Goal: Find specific page/section: Find specific page/section

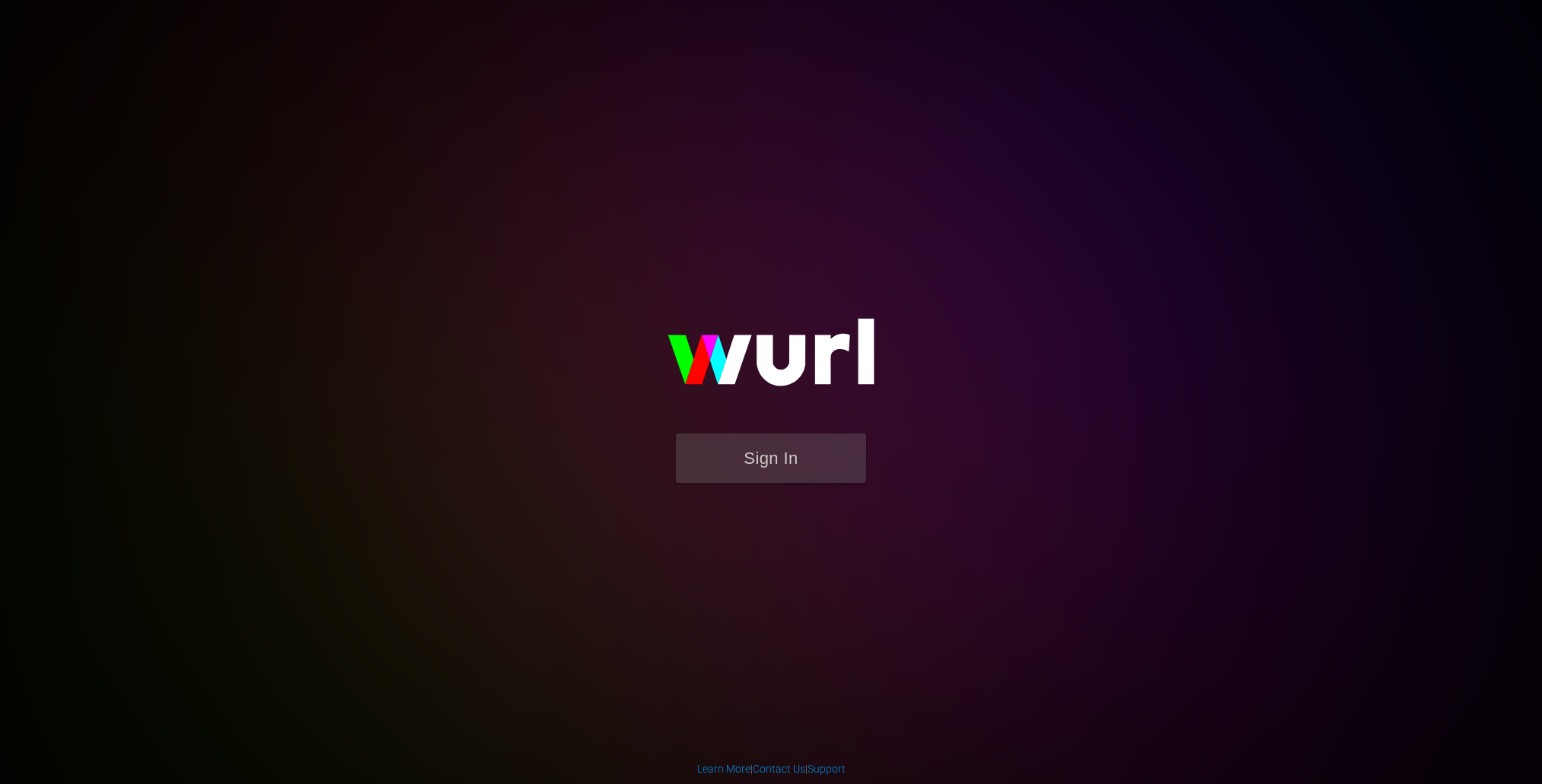
click at [751, 515] on div "Sign In" at bounding box center [771, 392] width 353 height 246
click at [765, 444] on button "Sign In" at bounding box center [771, 458] width 190 height 50
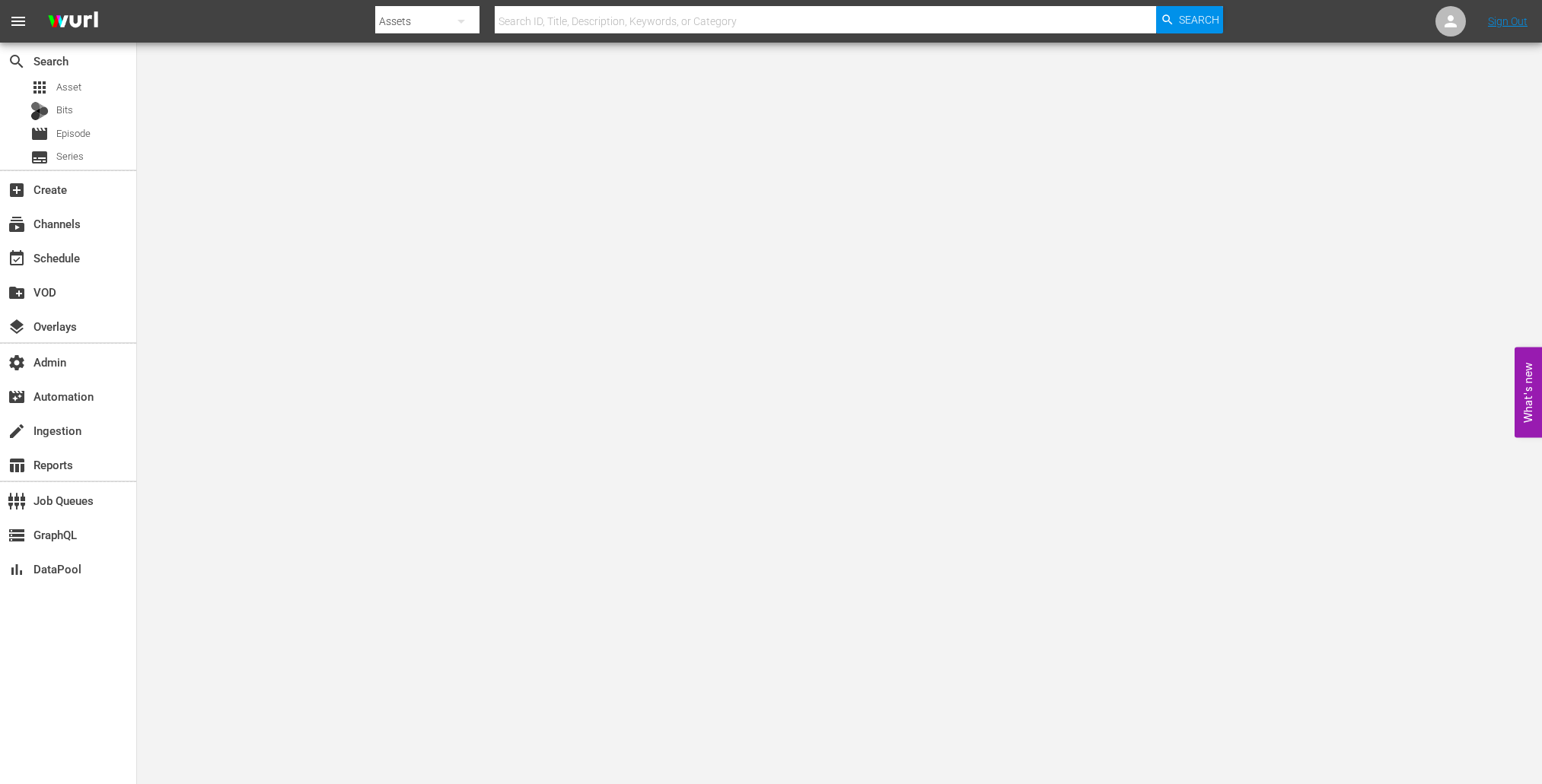
click at [587, 33] on hr at bounding box center [825, 33] width 662 height 1
click at [587, 18] on input "text" at bounding box center [825, 21] width 662 height 37
paste input "194219898"
type input "194219898"
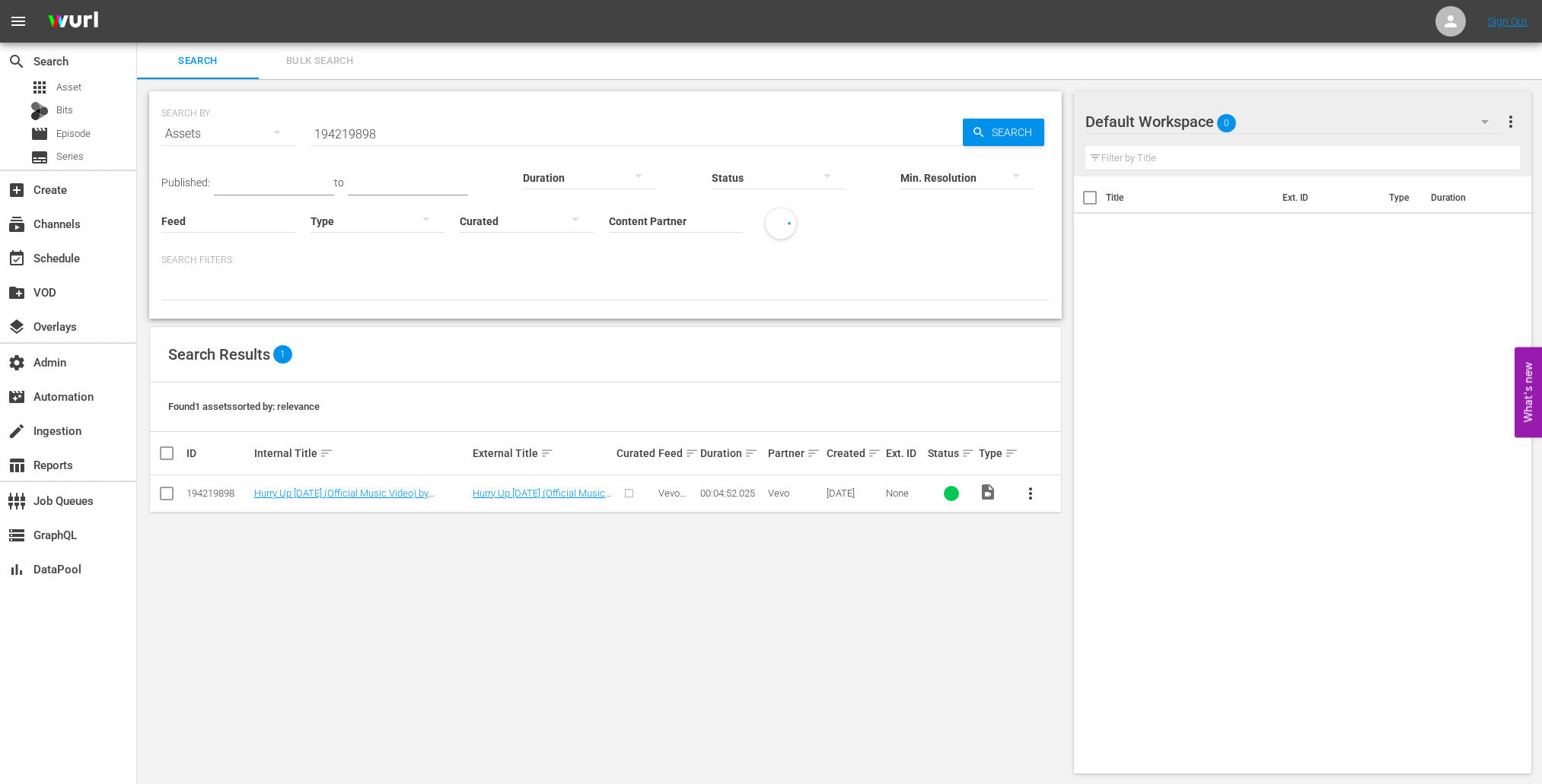
click at [304, 503] on td "Hurry Up [DATE] (Official Music Video) by [PERSON_NAME]" at bounding box center [362, 494] width 219 height 38
click at [304, 493] on link "Hurry Up [DATE] (Official Music Video) by [PERSON_NAME]" at bounding box center [345, 499] width 180 height 23
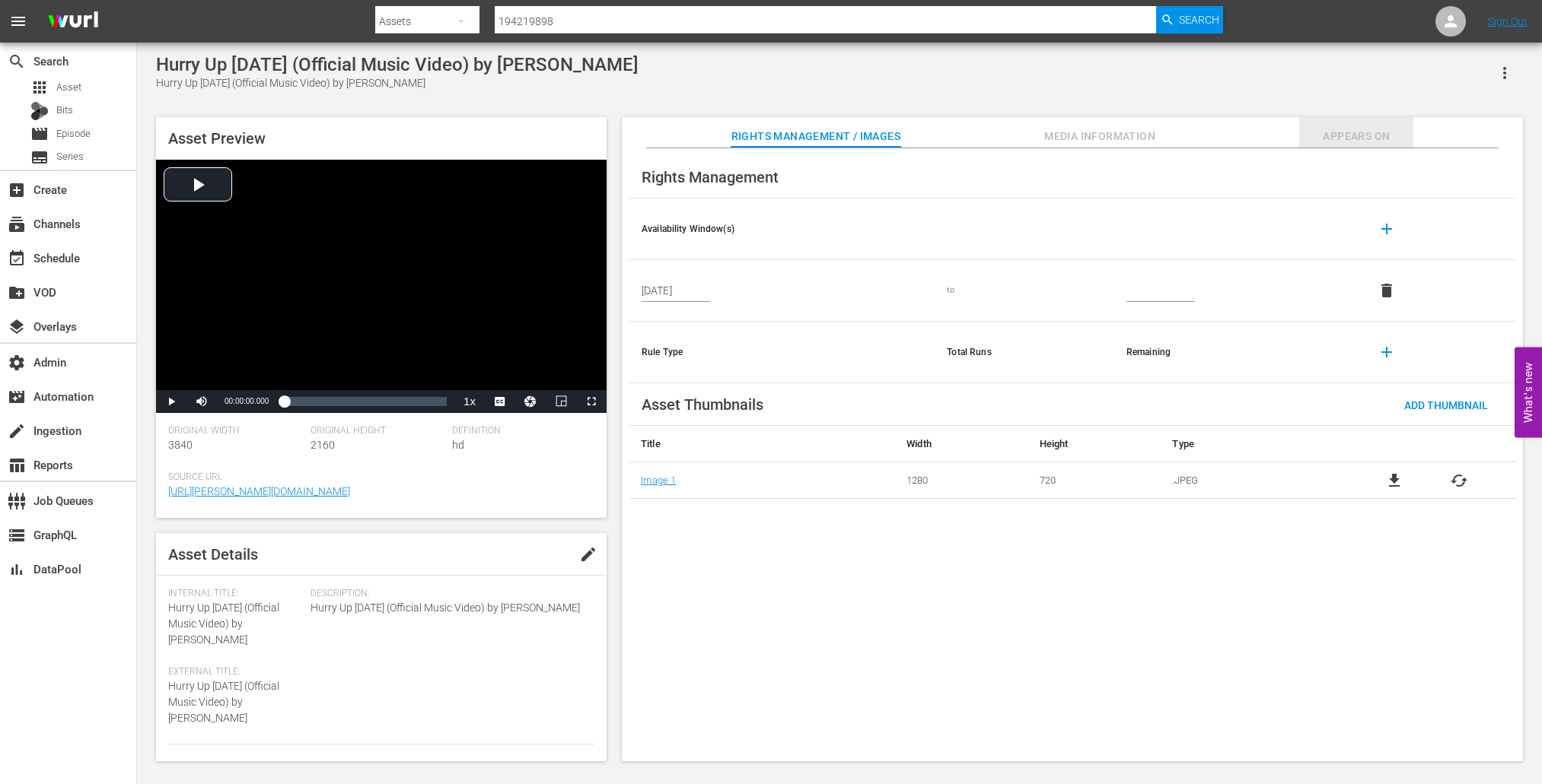
click at [1303, 136] on span "Appears On" at bounding box center [1355, 136] width 114 height 19
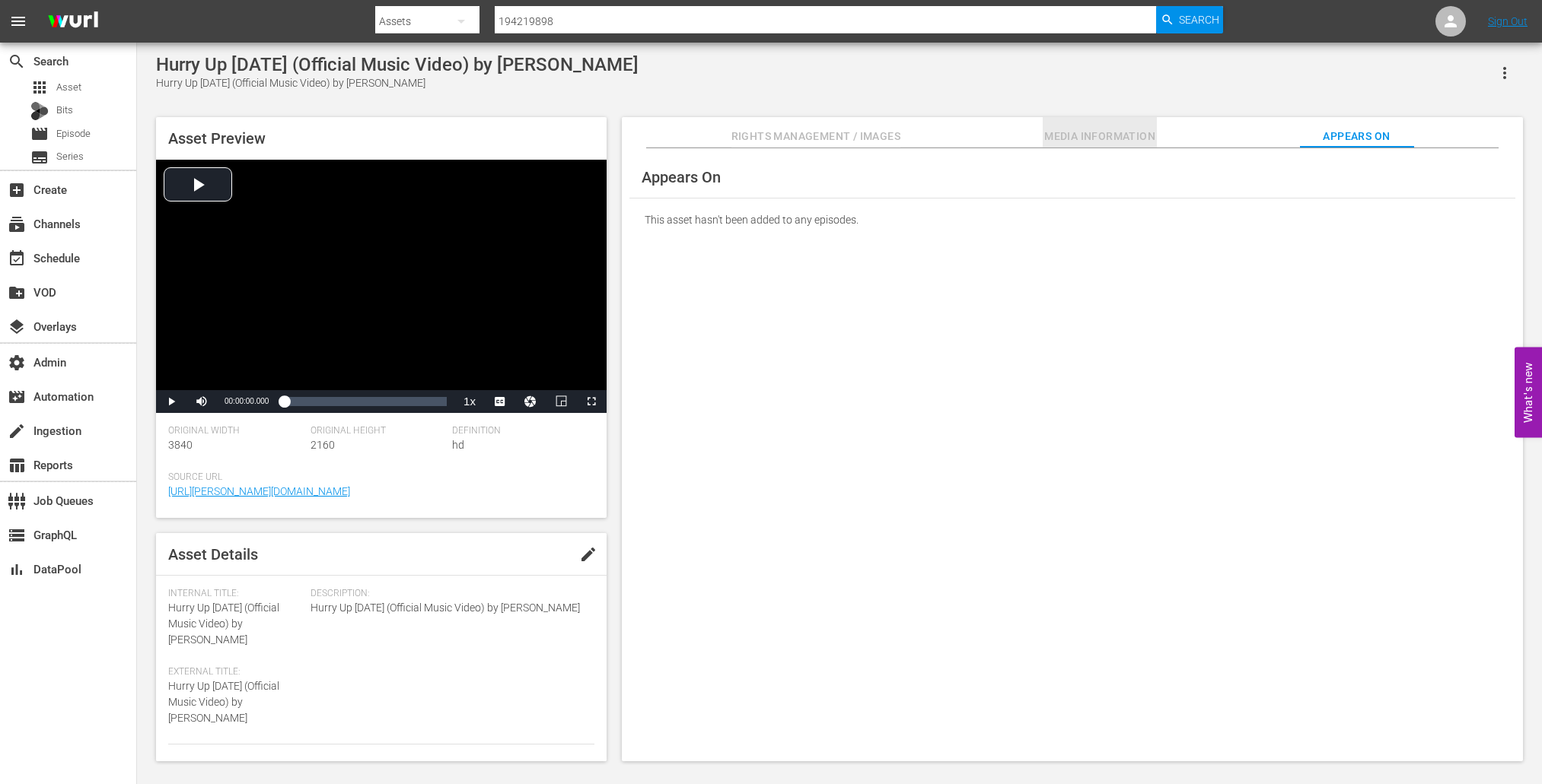
click at [1119, 132] on span "Media Information" at bounding box center [1099, 136] width 114 height 19
